Goal: Navigation & Orientation: Find specific page/section

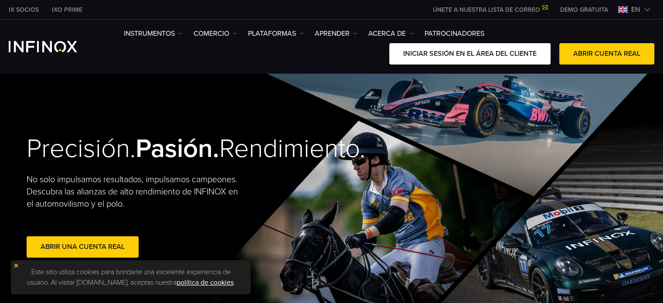
click at [488, 54] on font "INICIAR SESIÓN EN EL ÁREA DEL CLIENTE" at bounding box center [469, 53] width 133 height 9
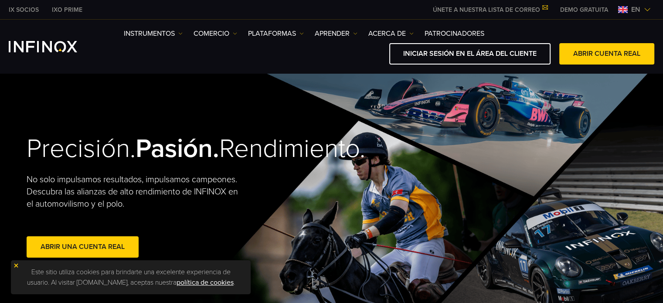
drag, startPoint x: 0, startPoint y: 0, endPoint x: 275, endPoint y: 39, distance: 277.4
click at [275, 39] on div "Instrumentos Instrumentos Información del producto COMERCIO Cuentas" at bounding box center [389, 46] width 530 height 36
click at [275, 34] on font "PLATAFORMAS" at bounding box center [272, 33] width 48 height 9
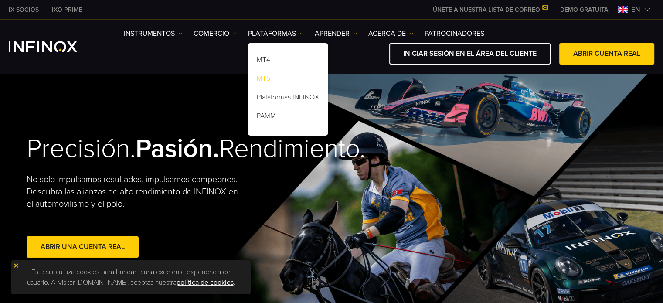
click at [268, 77] on font "MT5" at bounding box center [264, 78] width 14 height 9
click at [266, 77] on font "MT5" at bounding box center [264, 78] width 14 height 9
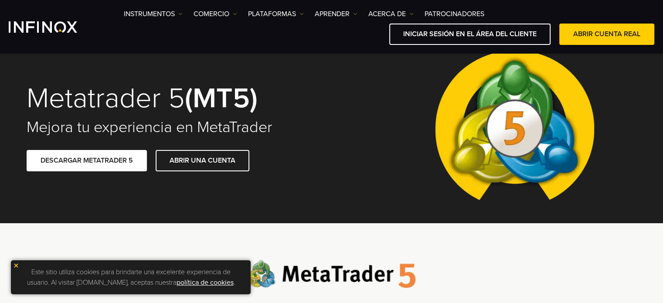
scroll to position [26, 0]
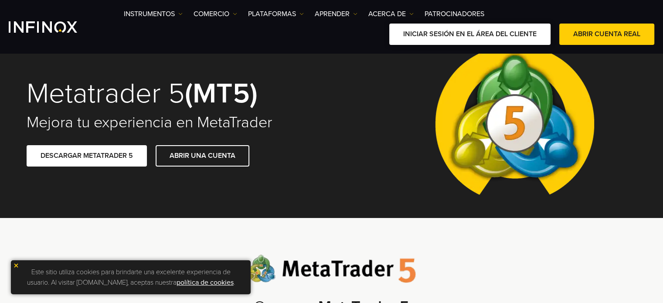
drag, startPoint x: 488, startPoint y: 36, endPoint x: 457, endPoint y: 31, distance: 31.7
click at [457, 31] on font "INICIAR SESIÓN EN EL ÁREA DEL CLIENTE" at bounding box center [469, 34] width 133 height 9
